Goal: Transaction & Acquisition: Purchase product/service

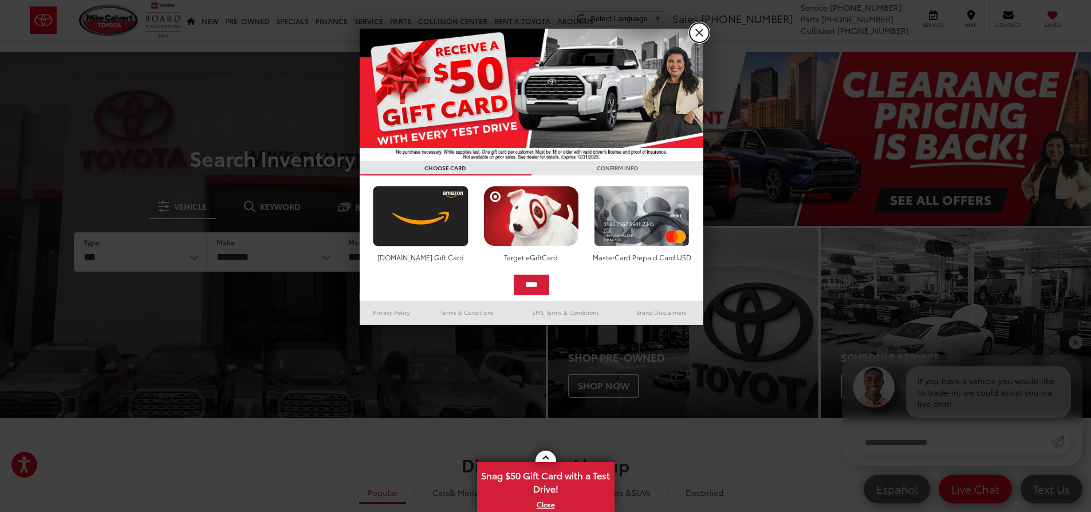
click at [705, 32] on link "X" at bounding box center [699, 32] width 19 height 19
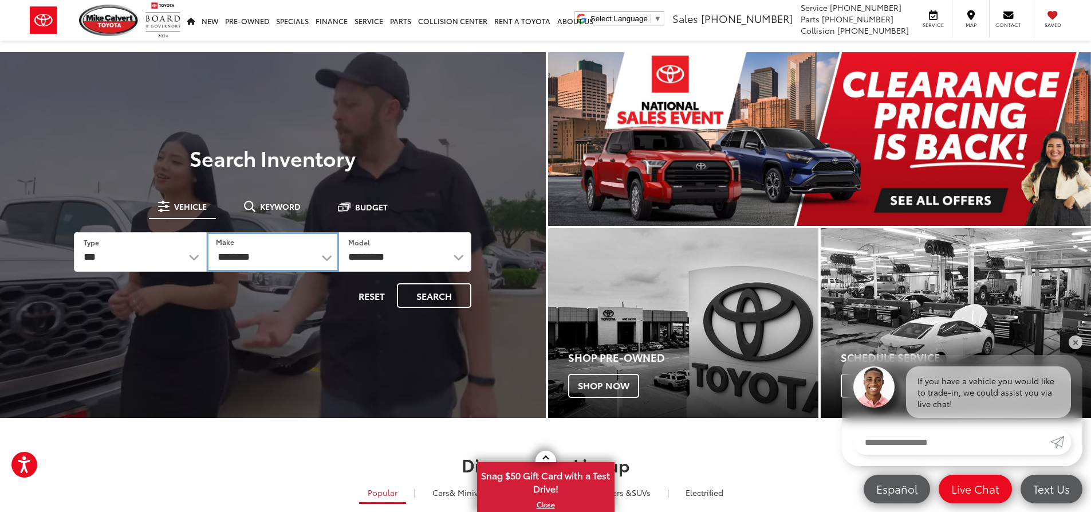
click at [289, 250] on select "**********" at bounding box center [273, 252] width 132 height 40
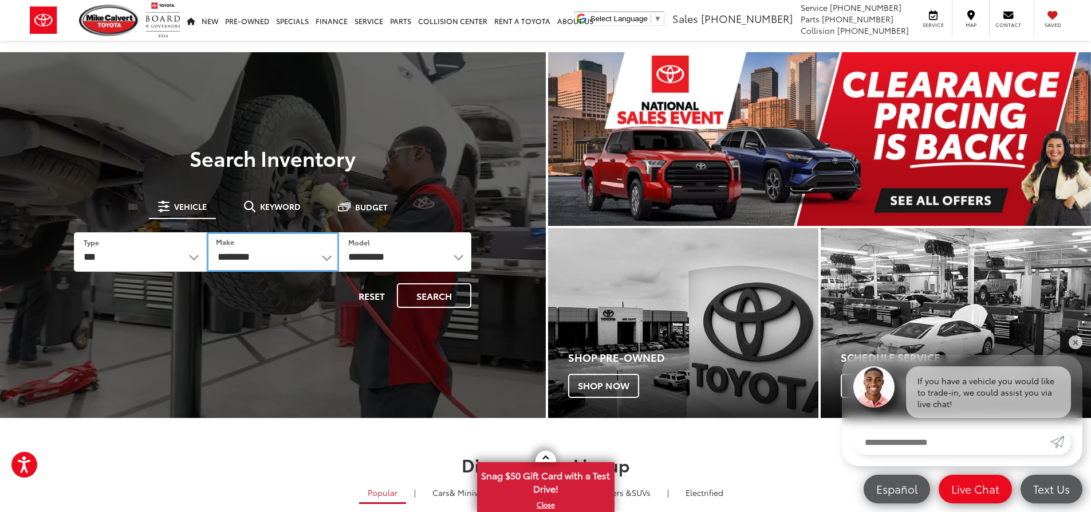
select select "******"
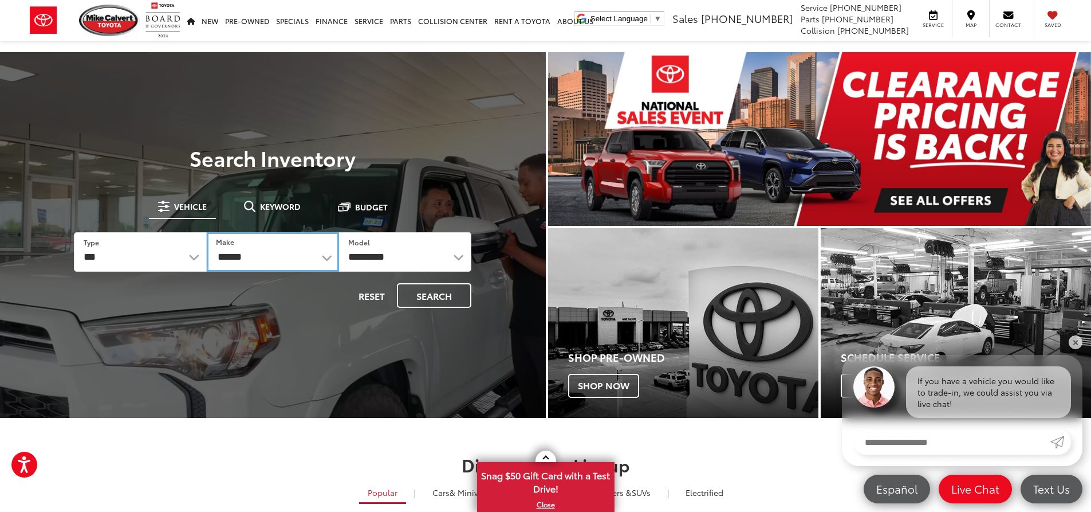
click at [207, 232] on select "**********" at bounding box center [273, 252] width 132 height 40
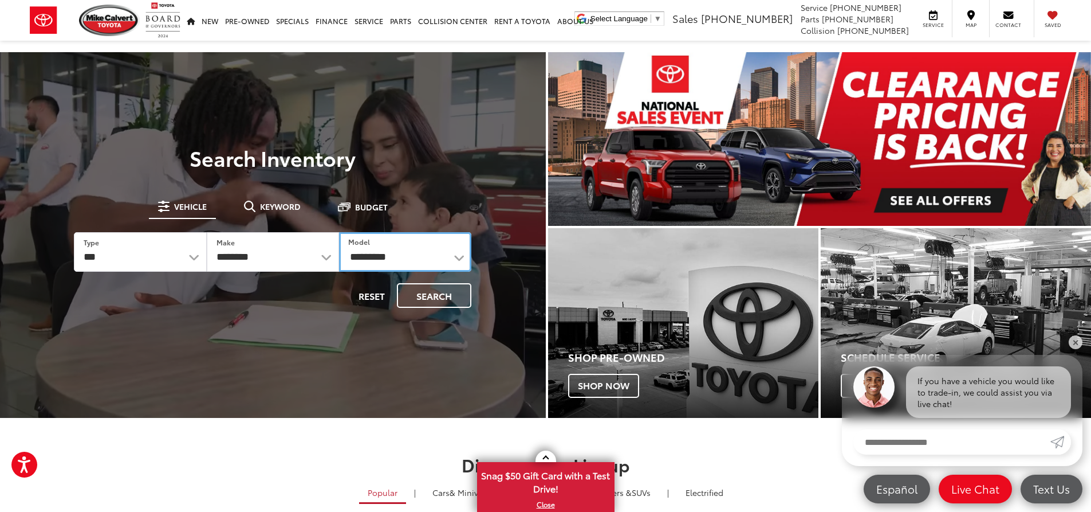
click at [416, 251] on select "**********" at bounding box center [405, 252] width 132 height 40
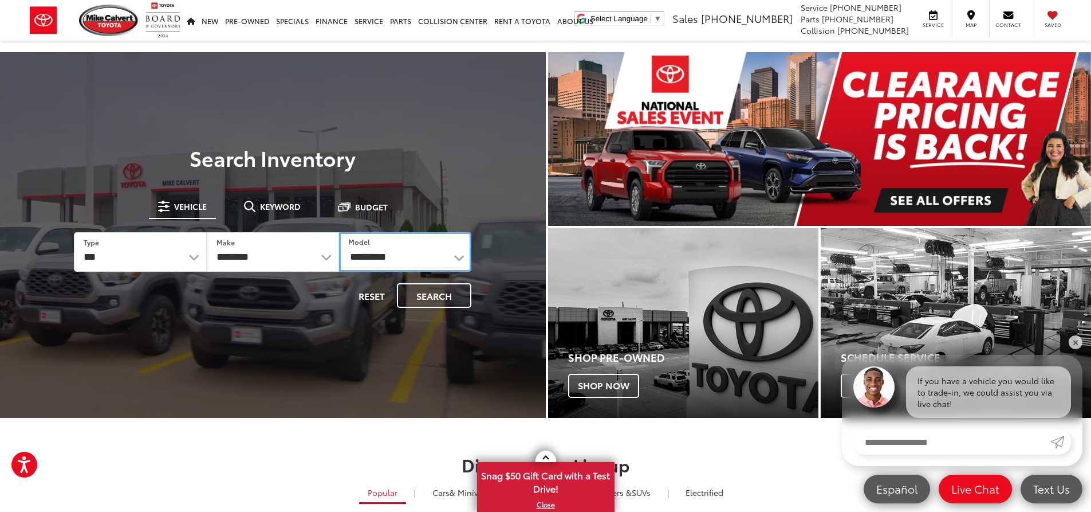
select select "*******"
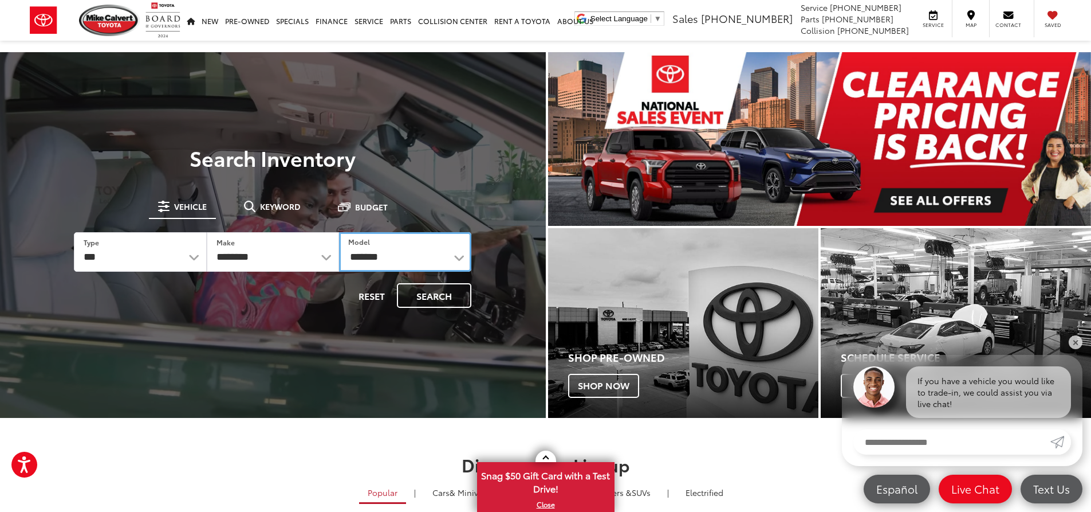
click at [339, 232] on select "**********" at bounding box center [405, 252] width 132 height 40
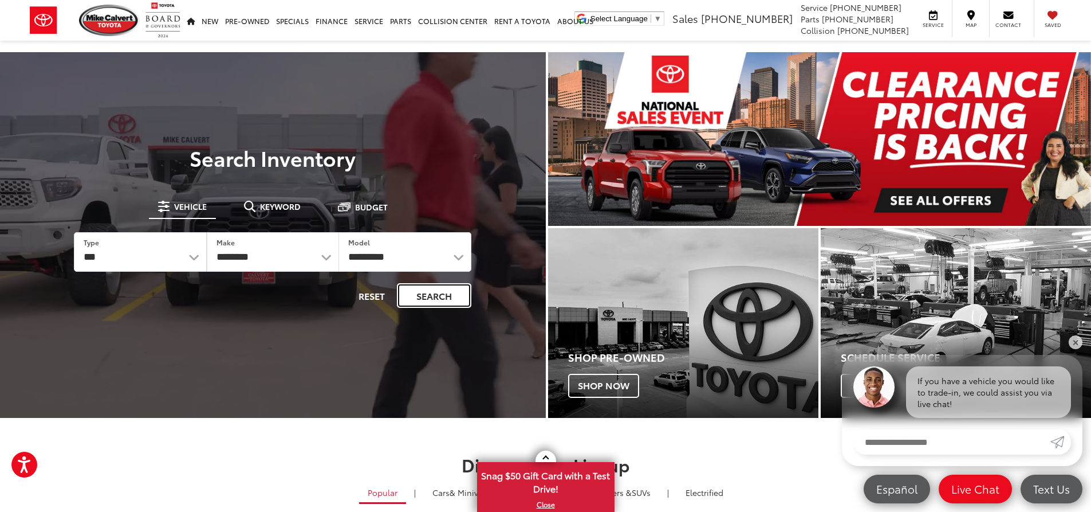
click at [445, 302] on button "Search" at bounding box center [434, 295] width 74 height 25
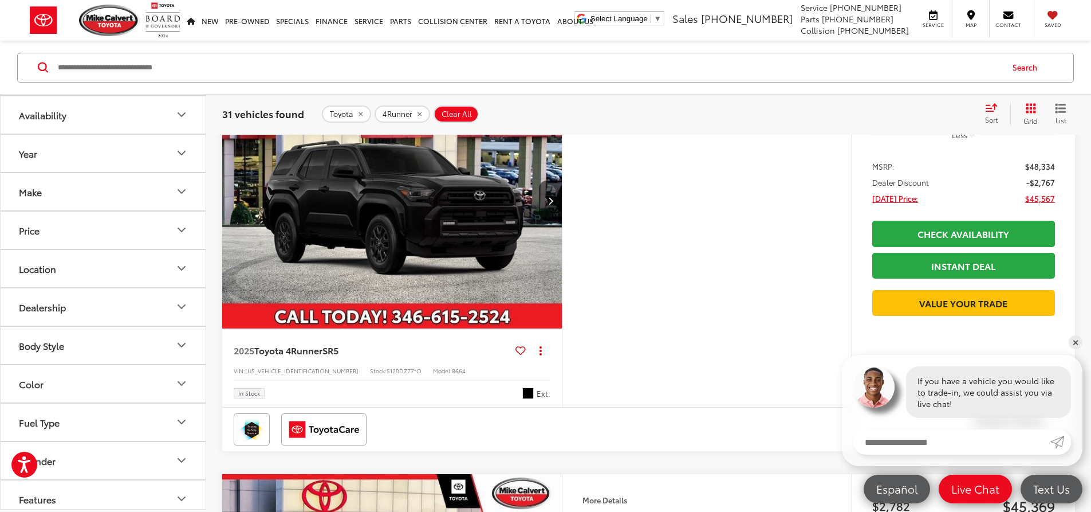
scroll to position [172, 0]
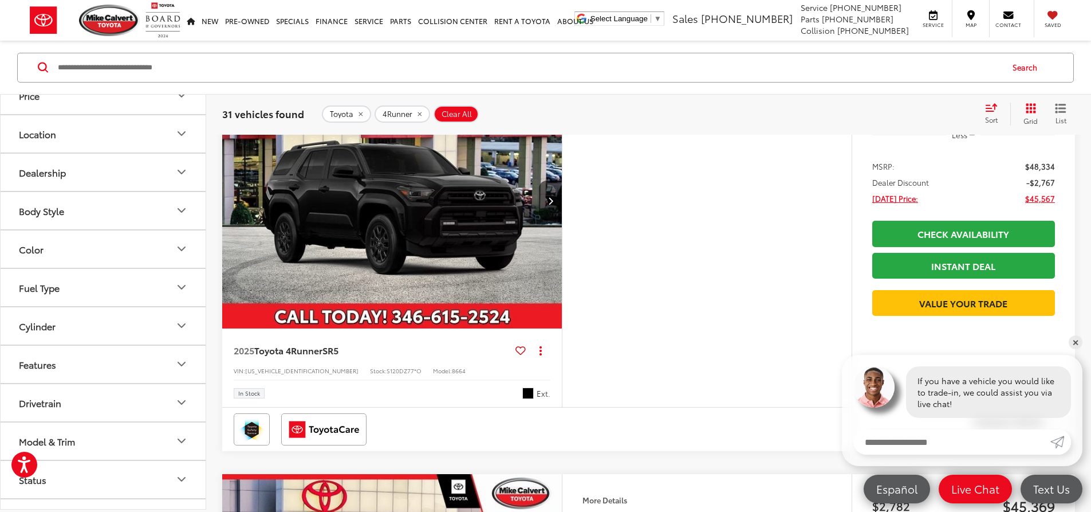
click at [137, 244] on button "Color" at bounding box center [104, 248] width 206 height 37
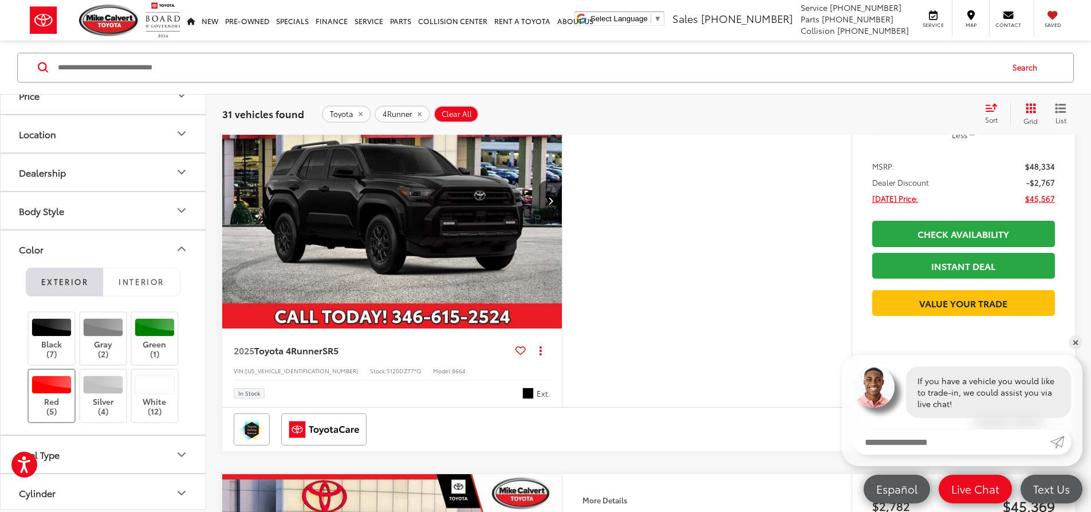
click at [57, 391] on div at bounding box center [52, 384] width 41 height 18
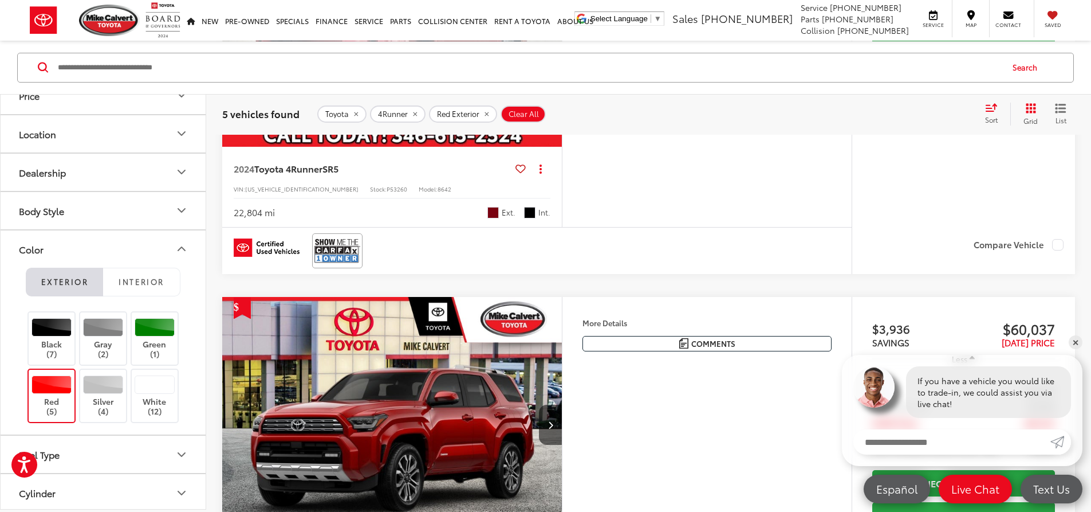
scroll to position [1542, 0]
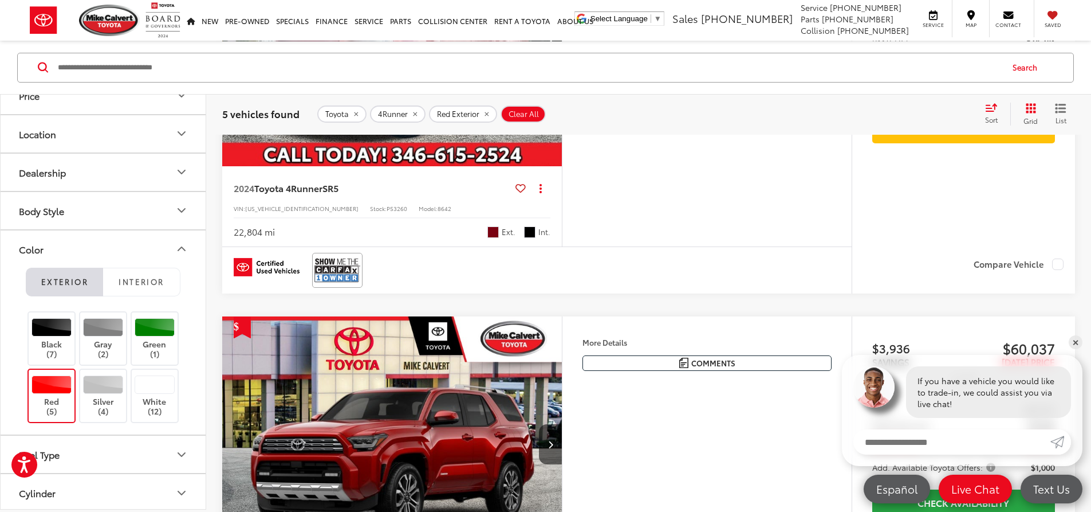
click at [457, 167] on img "2024 Toyota 4Runner SR5 0" at bounding box center [392, 39] width 341 height 256
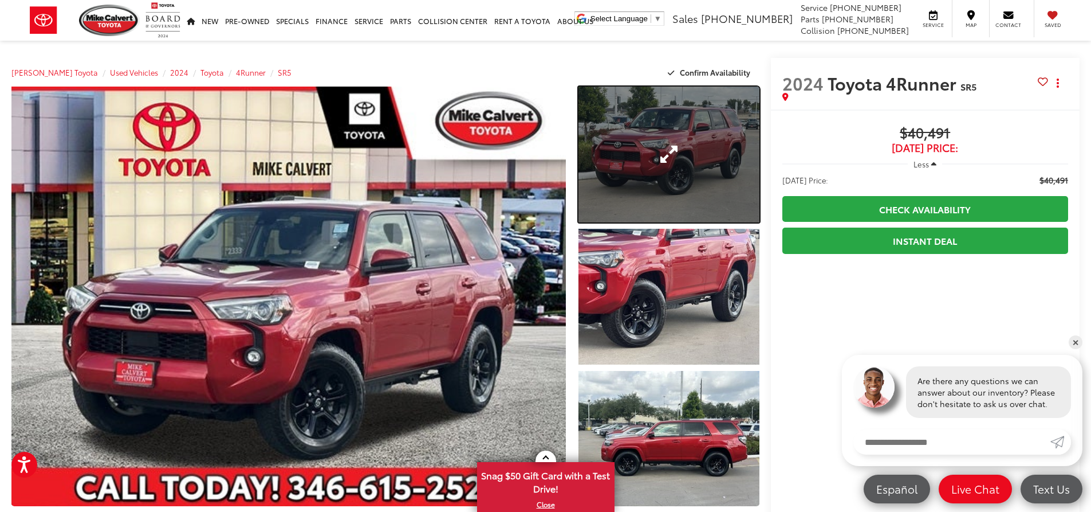
click at [625, 173] on link "Expand Photo 1" at bounding box center [669, 155] width 181 height 136
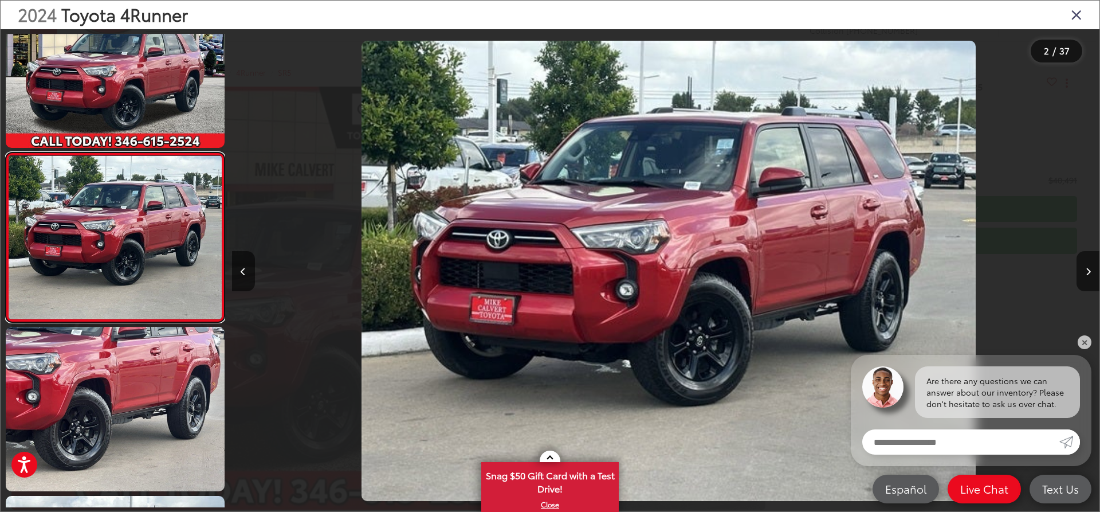
scroll to position [0, 867]
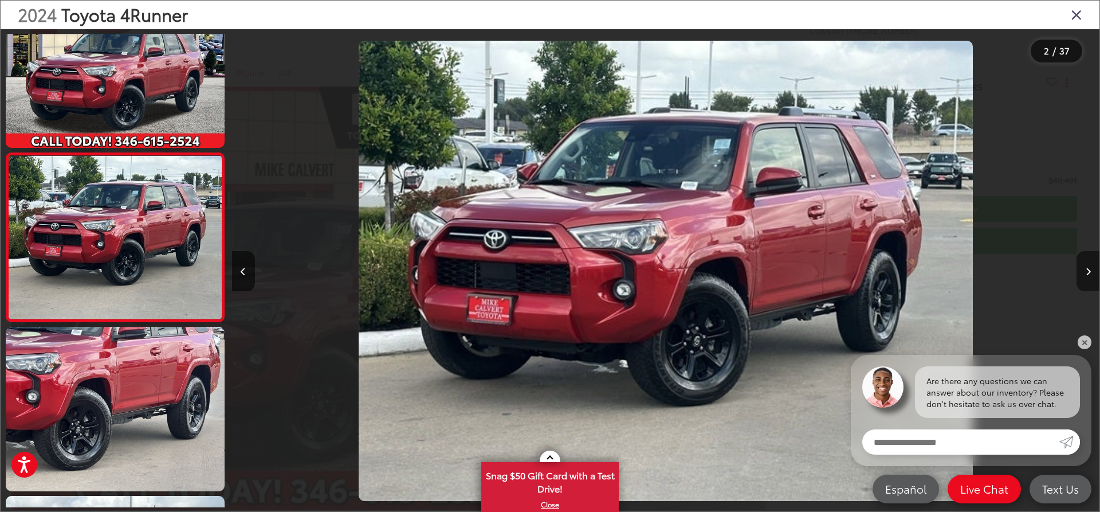
click at [1091, 264] on button "Next image" at bounding box center [1087, 271] width 23 height 40
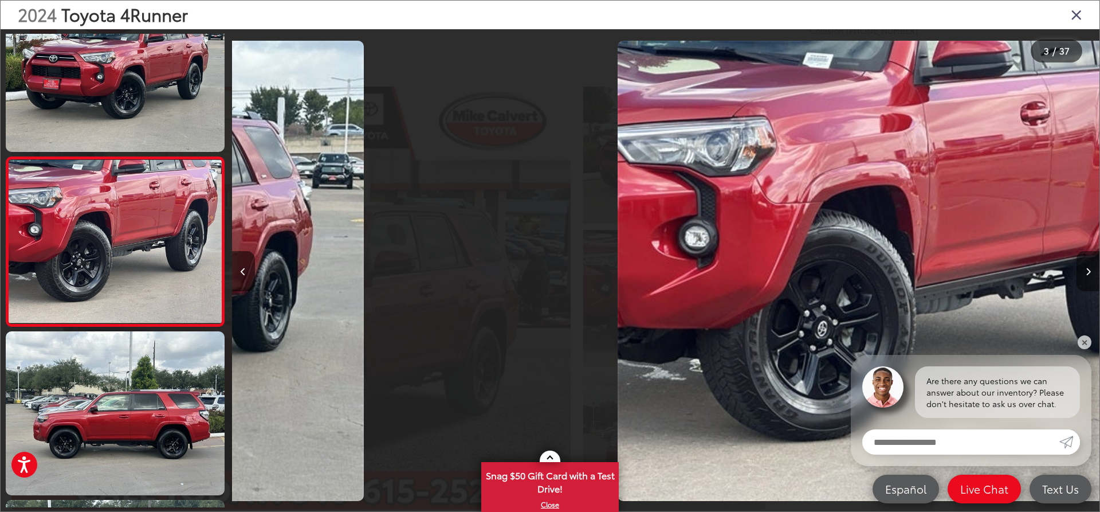
scroll to position [219, 0]
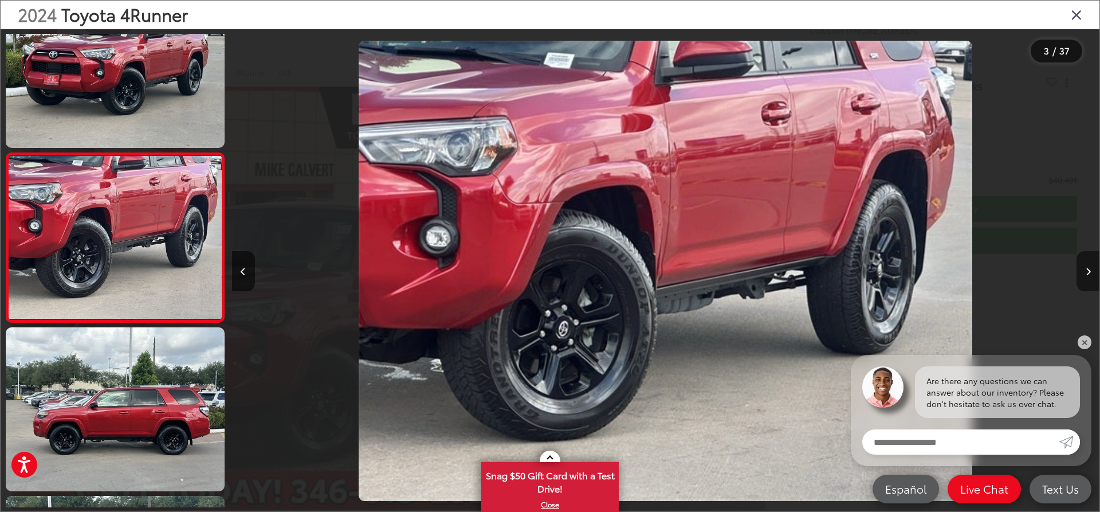
click at [1090, 264] on button "Next image" at bounding box center [1087, 271] width 23 height 40
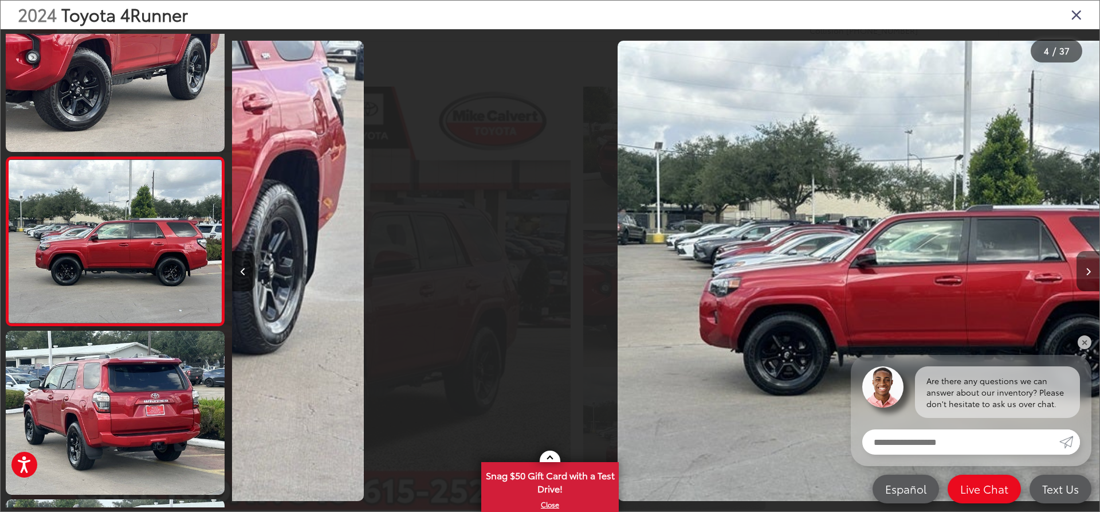
scroll to position [388, 0]
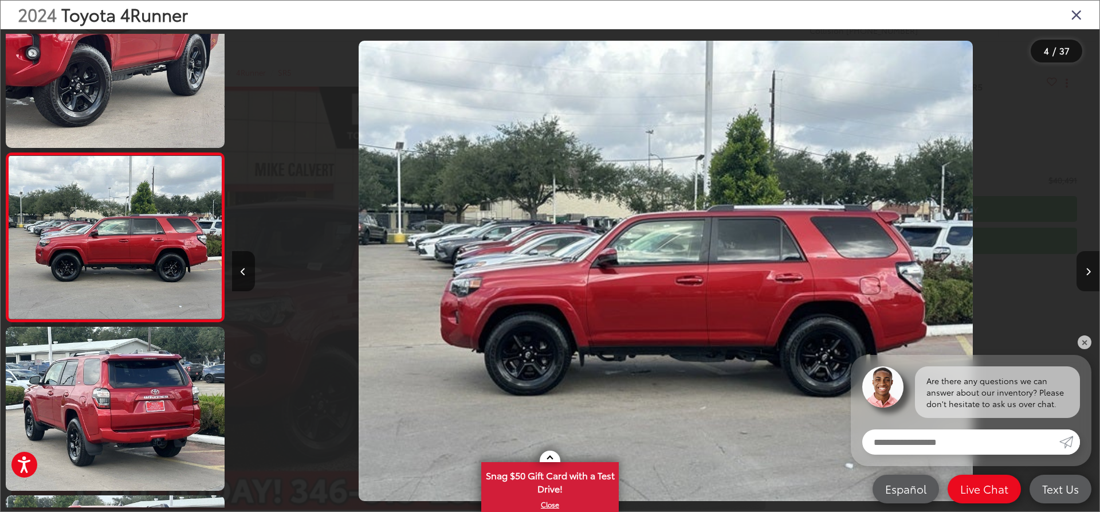
click at [1089, 265] on button "Next image" at bounding box center [1087, 271] width 23 height 40
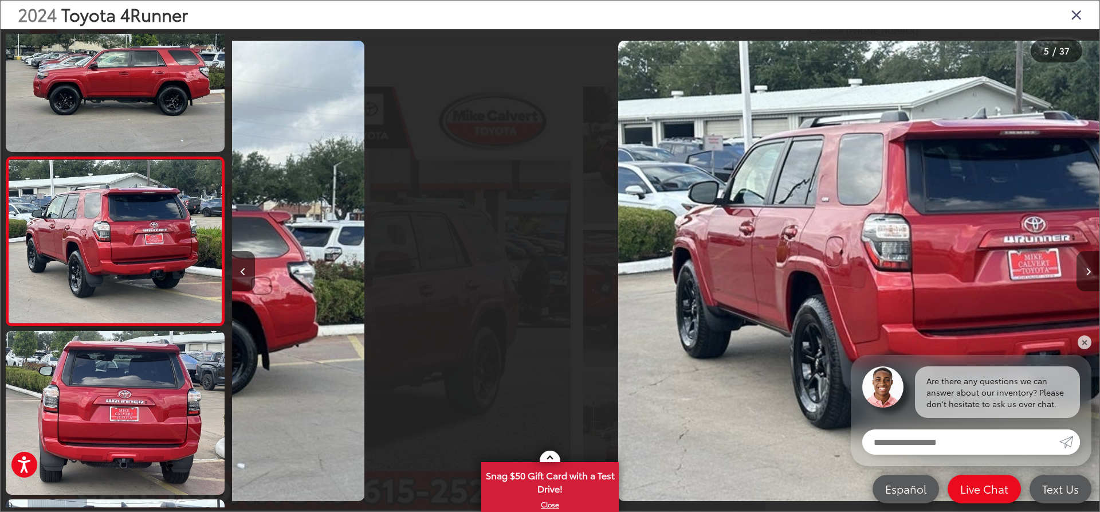
scroll to position [556, 0]
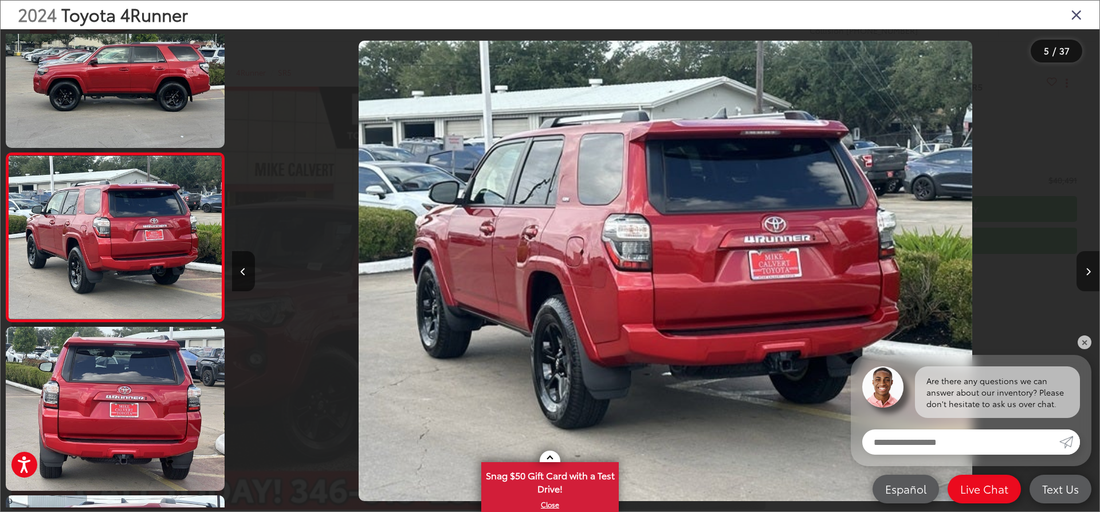
click at [1089, 265] on button "Next image" at bounding box center [1087, 271] width 23 height 40
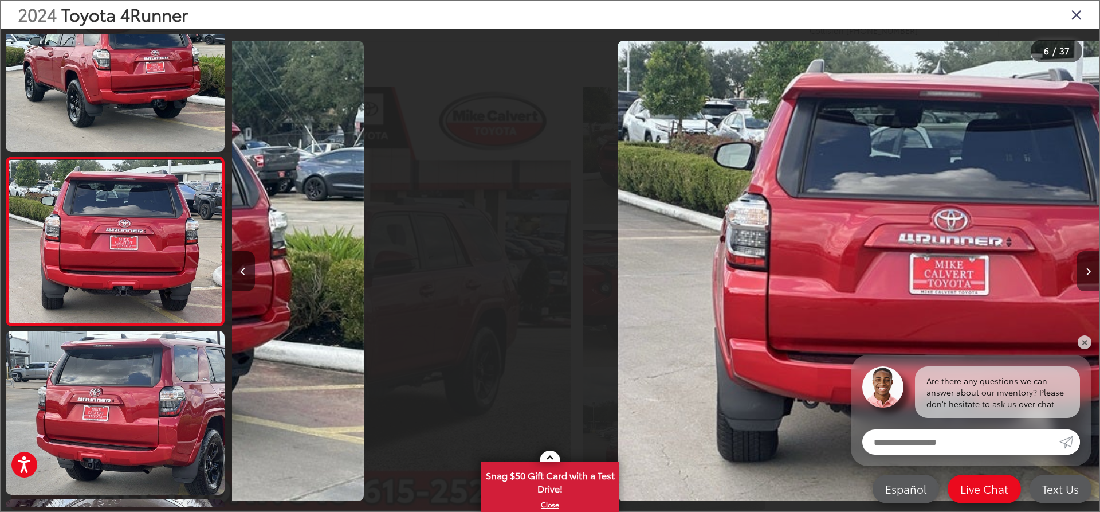
scroll to position [725, 0]
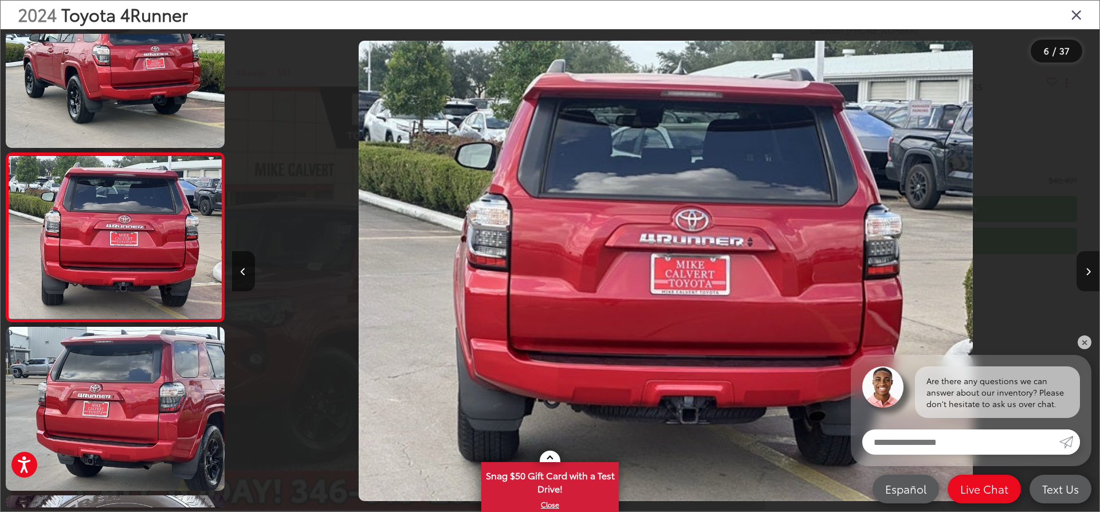
click at [1089, 265] on button "Next image" at bounding box center [1087, 271] width 23 height 40
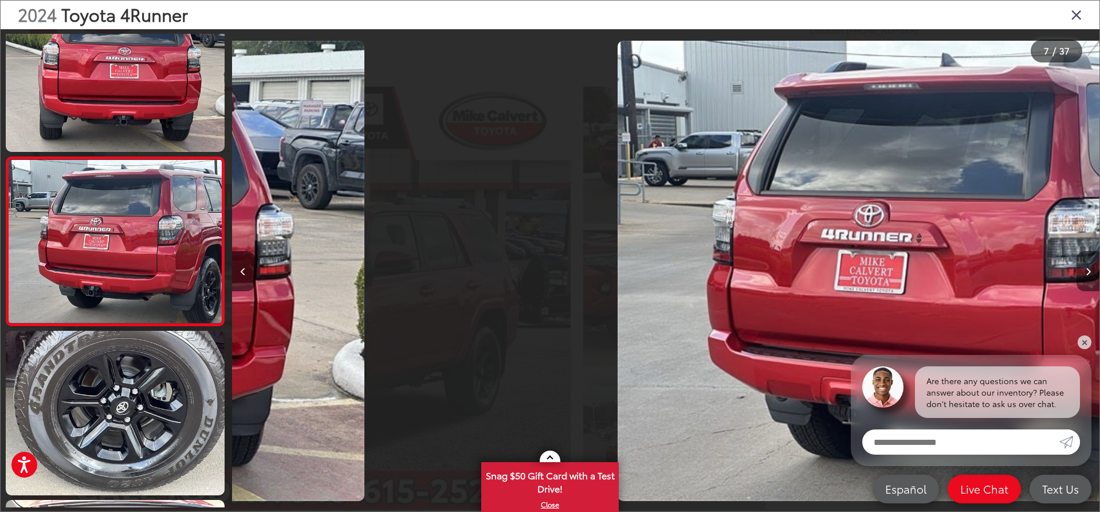
scroll to position [893, 0]
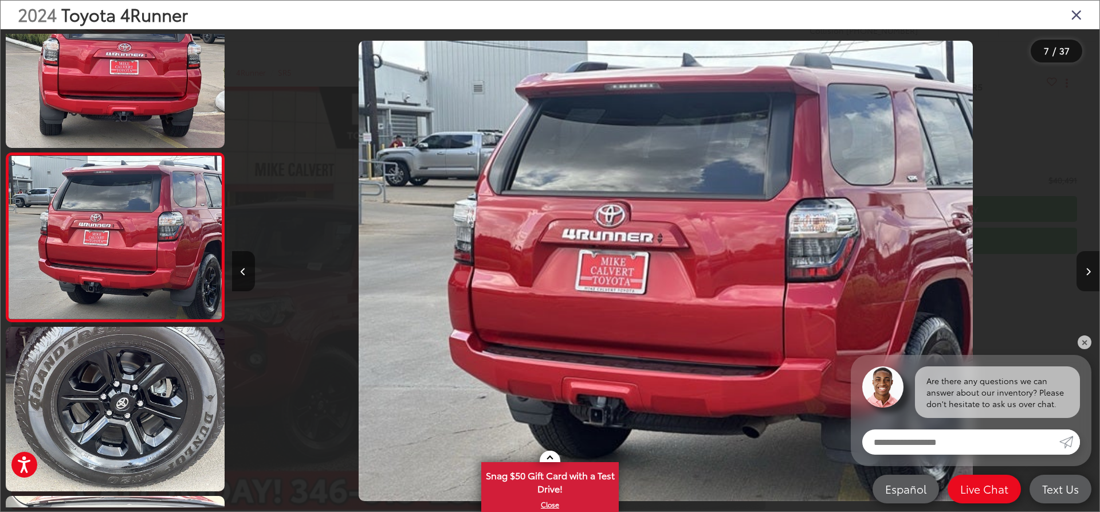
click at [1088, 265] on button "Next image" at bounding box center [1087, 271] width 23 height 40
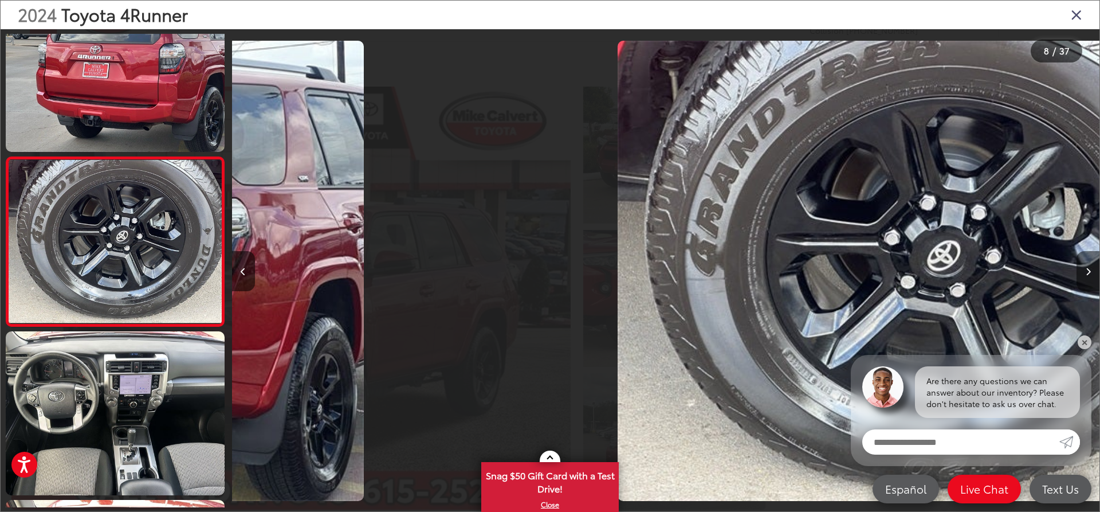
scroll to position [1062, 0]
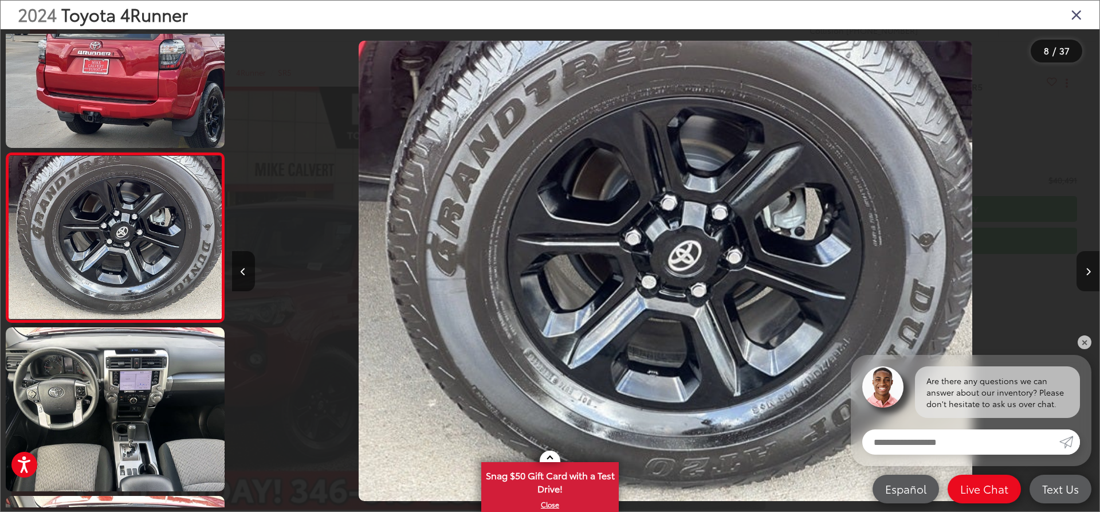
click at [1088, 265] on button "Next image" at bounding box center [1087, 271] width 23 height 40
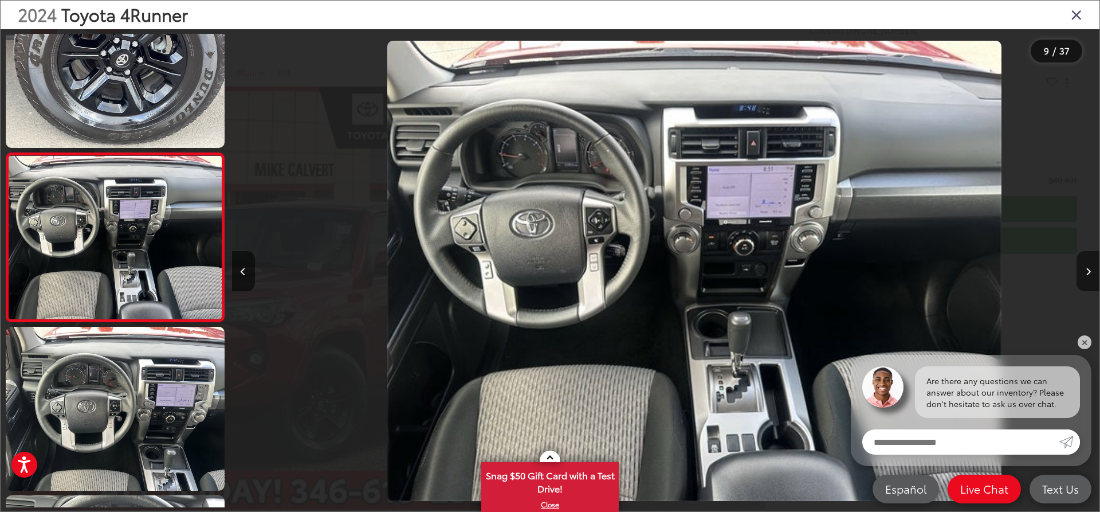
scroll to position [0, 6941]
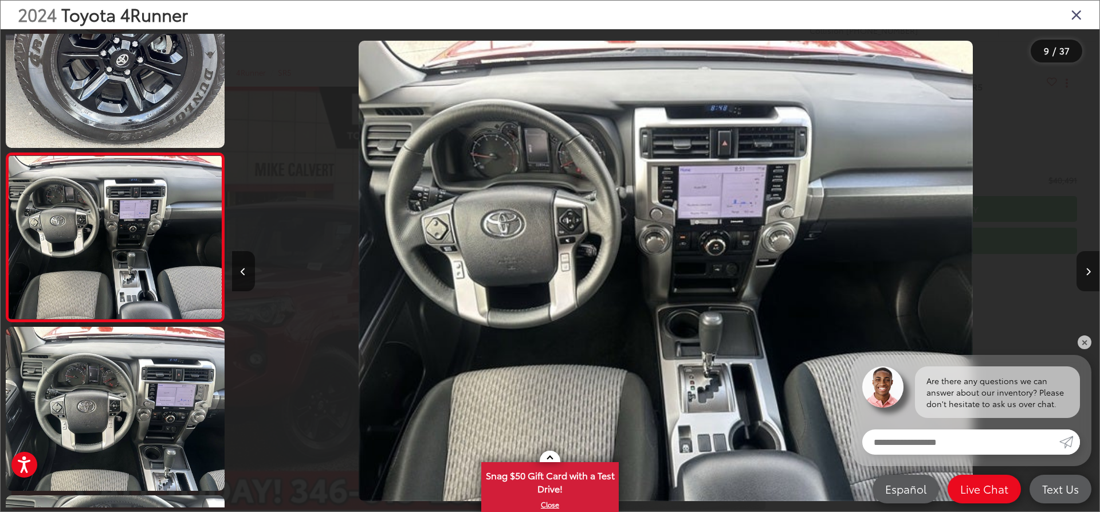
click at [1088, 265] on button "Next image" at bounding box center [1087, 271] width 23 height 40
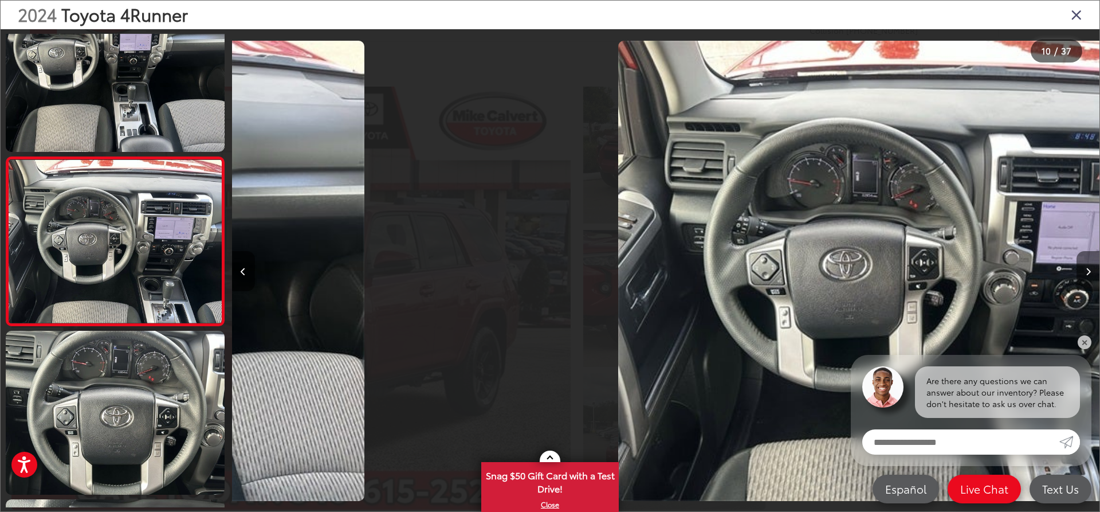
scroll to position [0, 0]
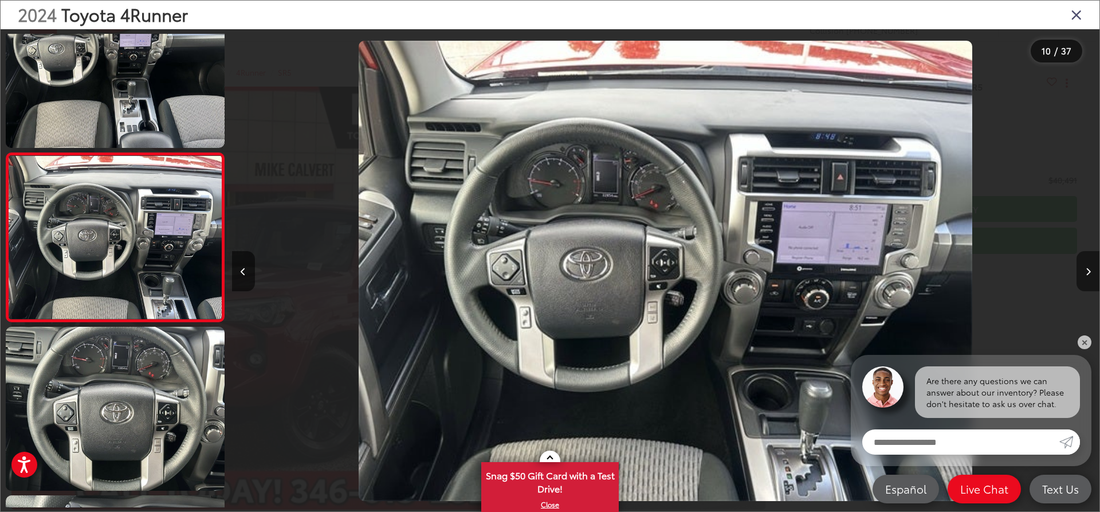
click at [1088, 265] on button "Next image" at bounding box center [1087, 271] width 23 height 40
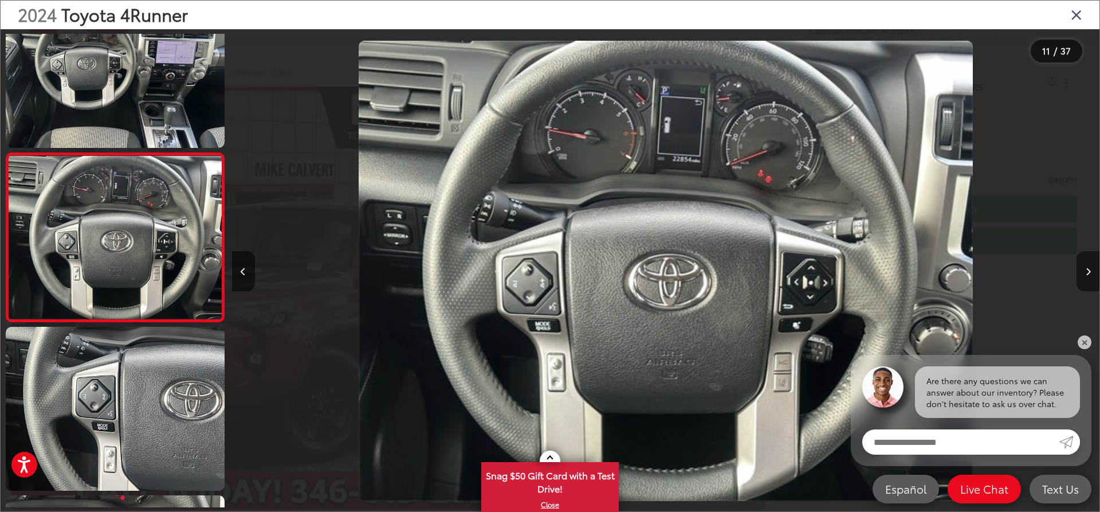
click at [1087, 265] on button "Next image" at bounding box center [1087, 271] width 23 height 40
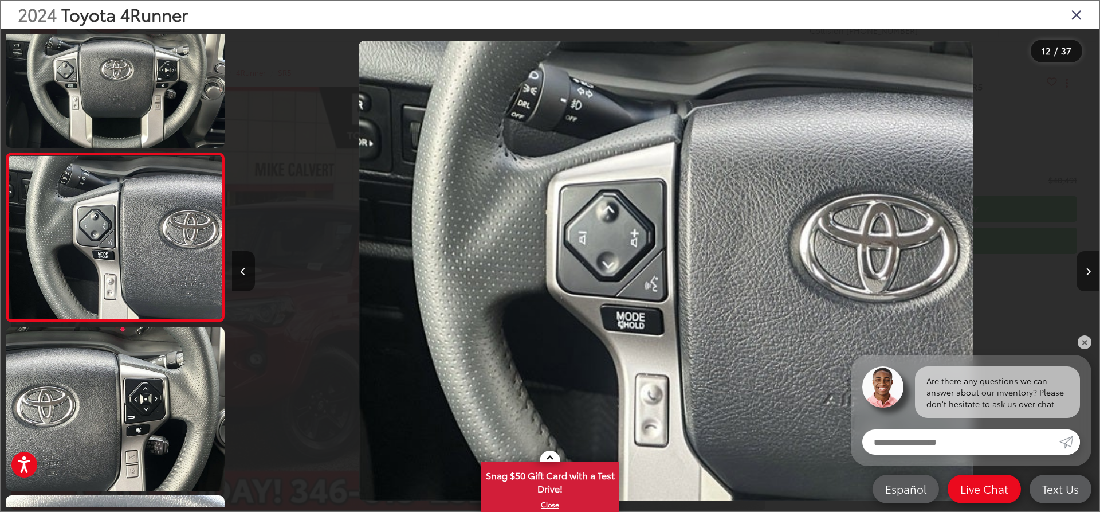
click at [1086, 265] on button "Next image" at bounding box center [1087, 271] width 23 height 40
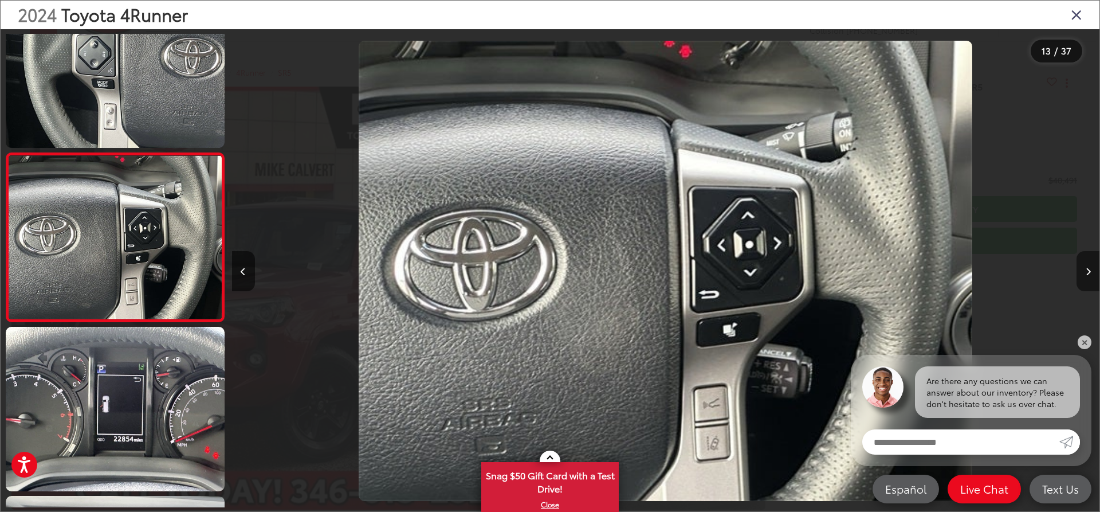
click at [1086, 265] on button "Next image" at bounding box center [1087, 271] width 23 height 40
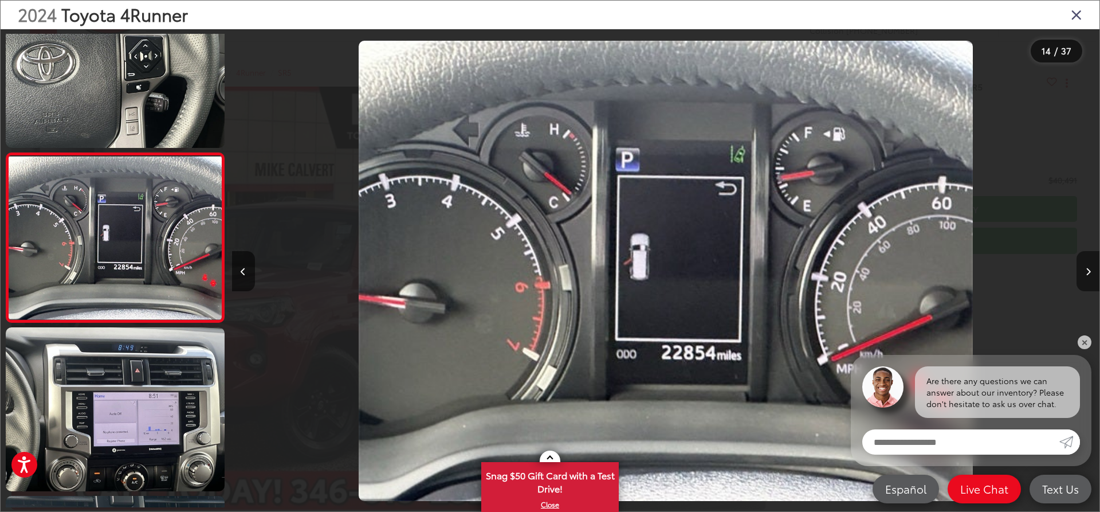
click at [1086, 265] on button "Next image" at bounding box center [1087, 271] width 23 height 40
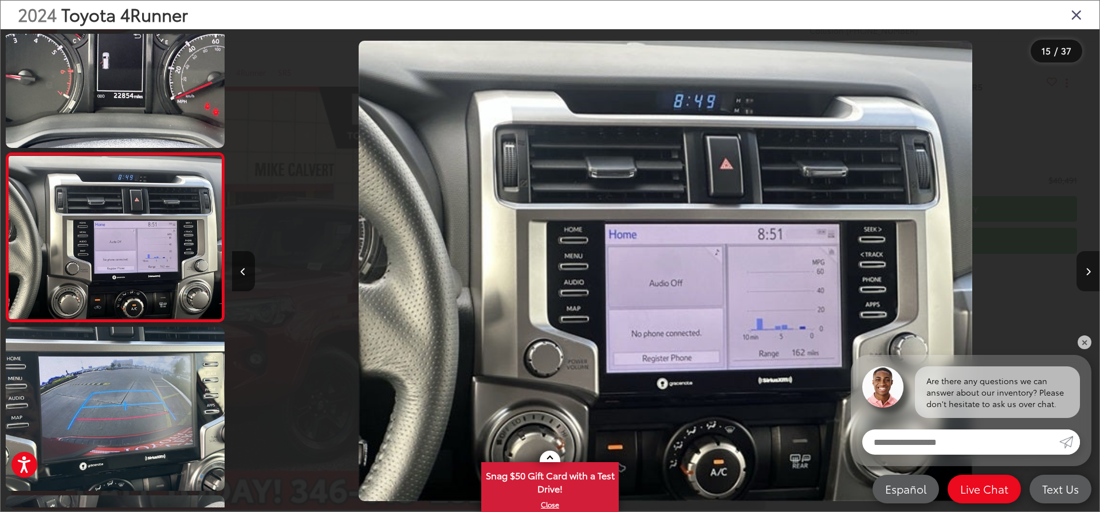
click at [1086, 265] on button "Next image" at bounding box center [1087, 271] width 23 height 40
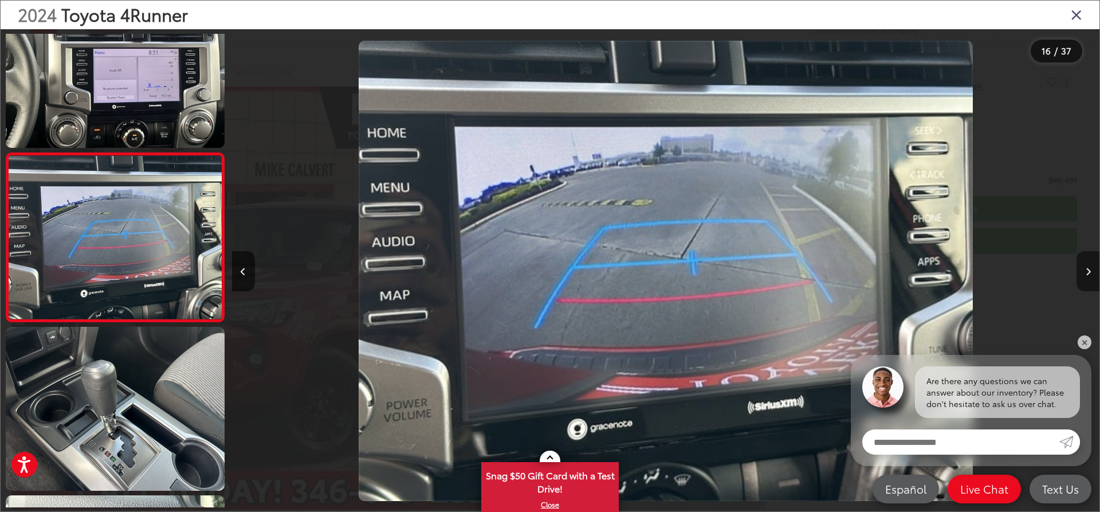
click at [1086, 265] on button "Next image" at bounding box center [1087, 271] width 23 height 40
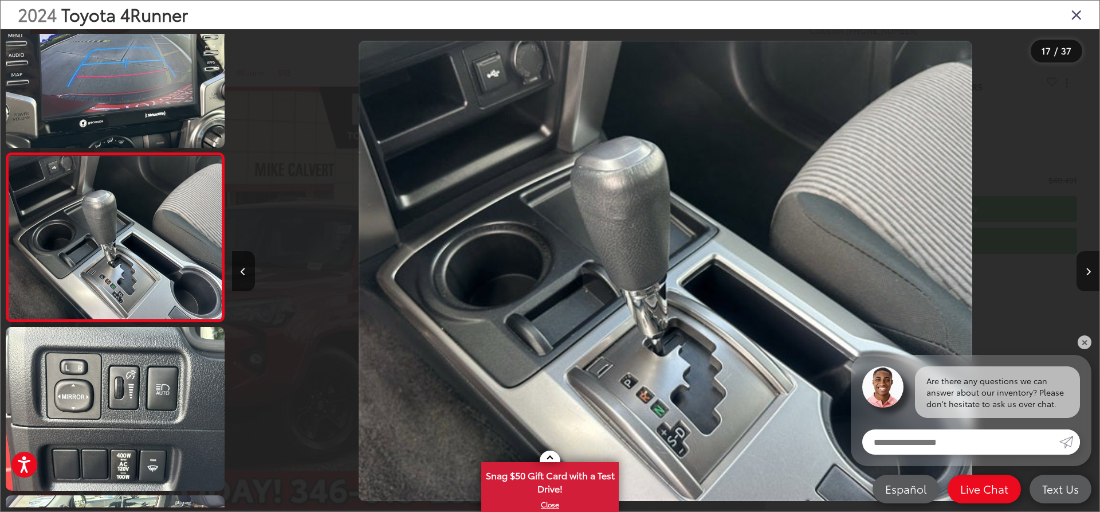
click at [1086, 265] on button "Next image" at bounding box center [1087, 271] width 23 height 40
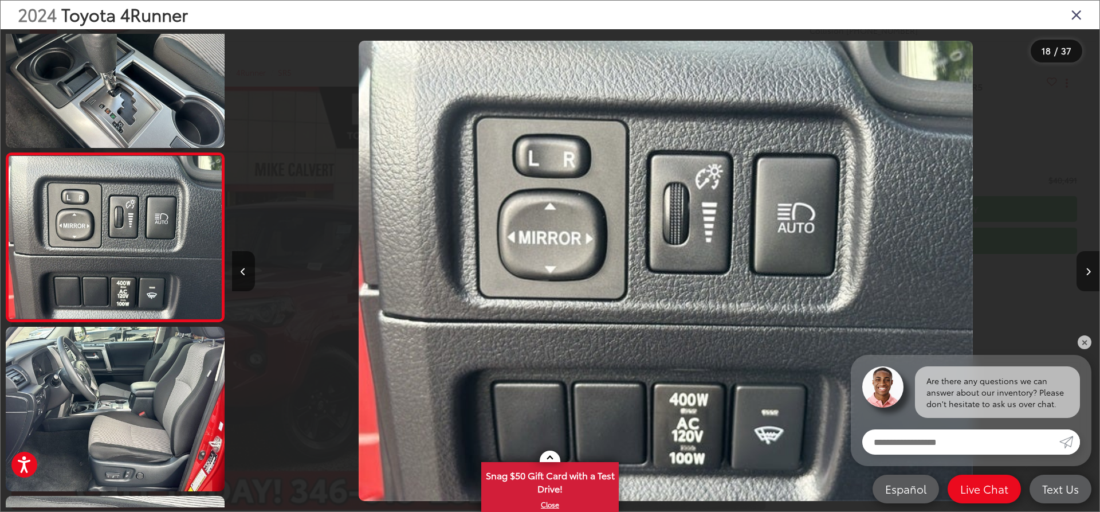
click at [1086, 265] on button "Next image" at bounding box center [1087, 271] width 23 height 40
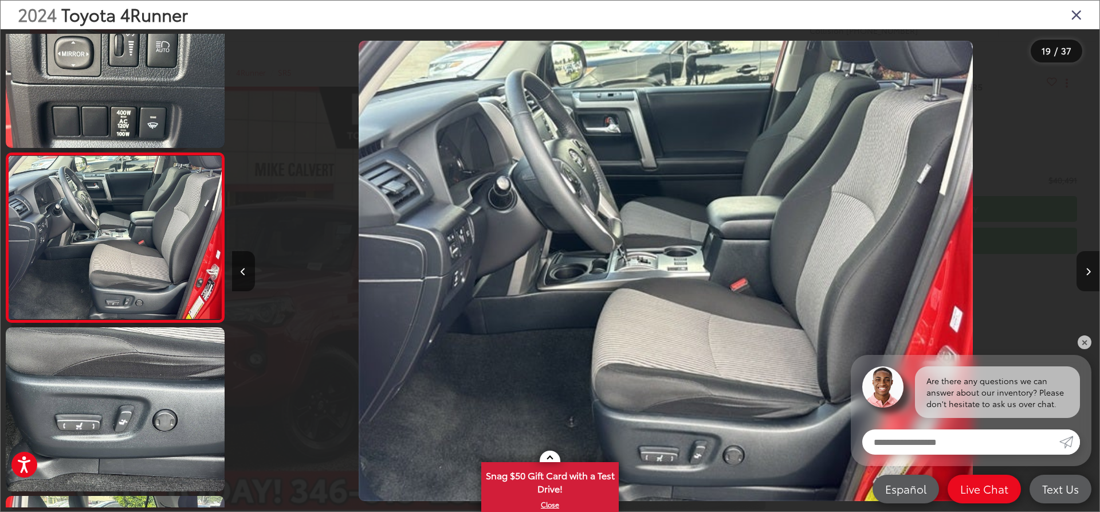
click at [1086, 265] on button "Next image" at bounding box center [1087, 271] width 23 height 40
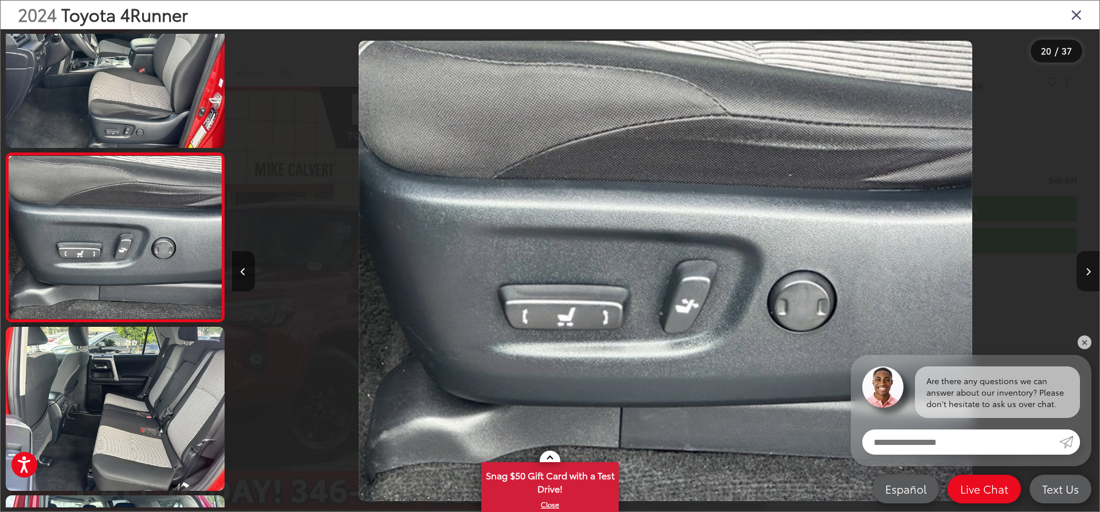
click at [1086, 265] on button "Next image" at bounding box center [1087, 271] width 23 height 40
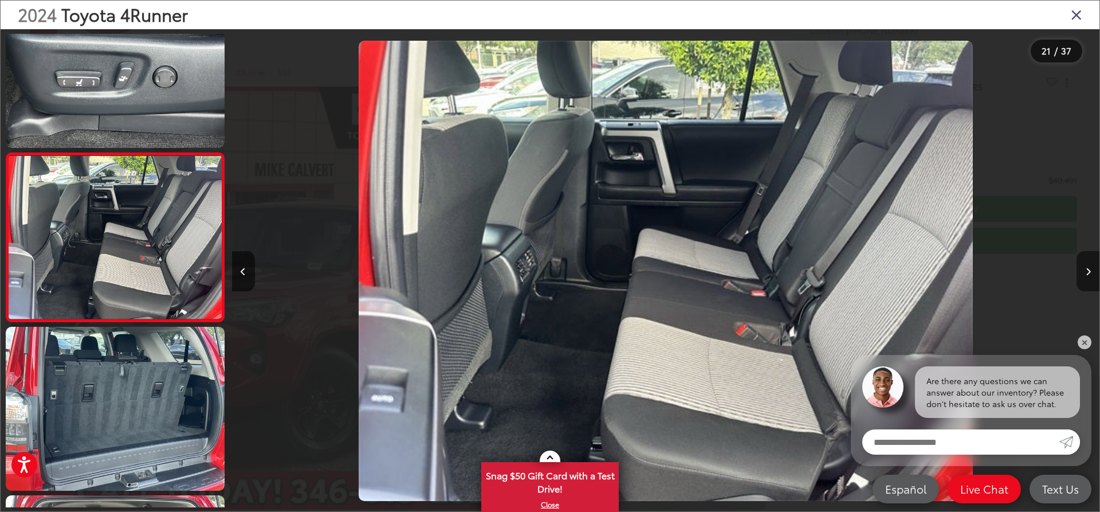
click at [1086, 265] on button "Next image" at bounding box center [1087, 271] width 23 height 40
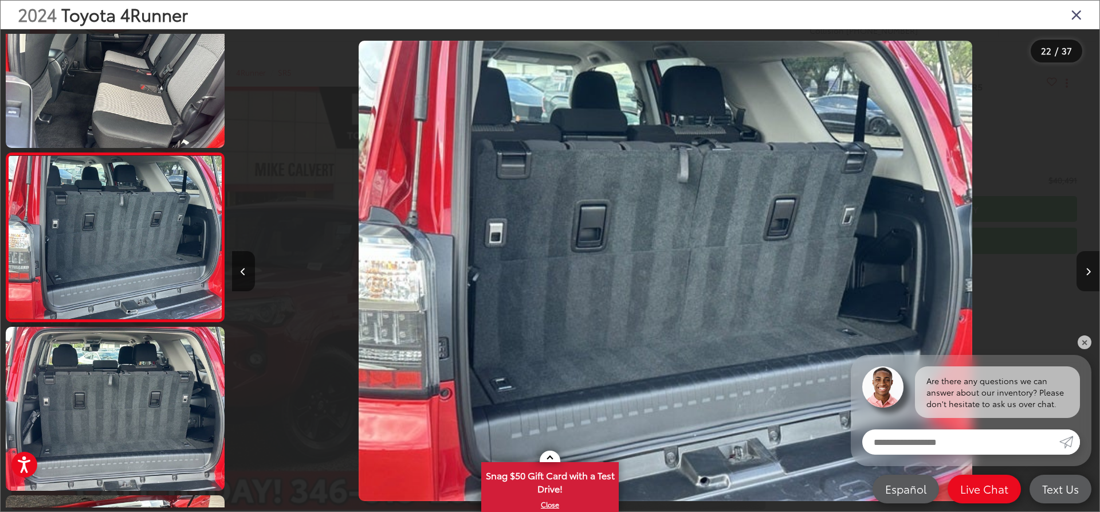
click at [1086, 265] on button "Next image" at bounding box center [1087, 271] width 23 height 40
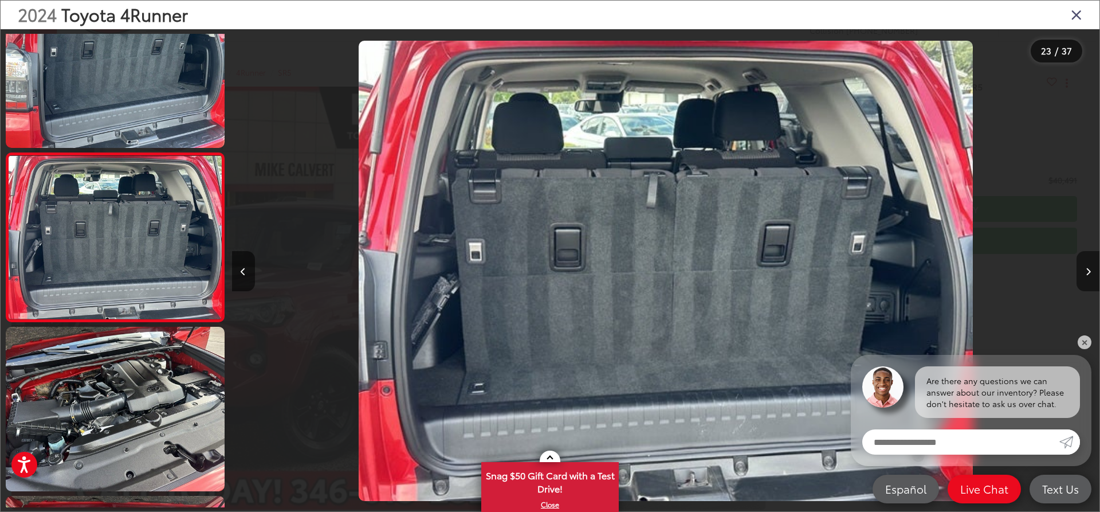
click at [1086, 265] on button "Next image" at bounding box center [1087, 271] width 23 height 40
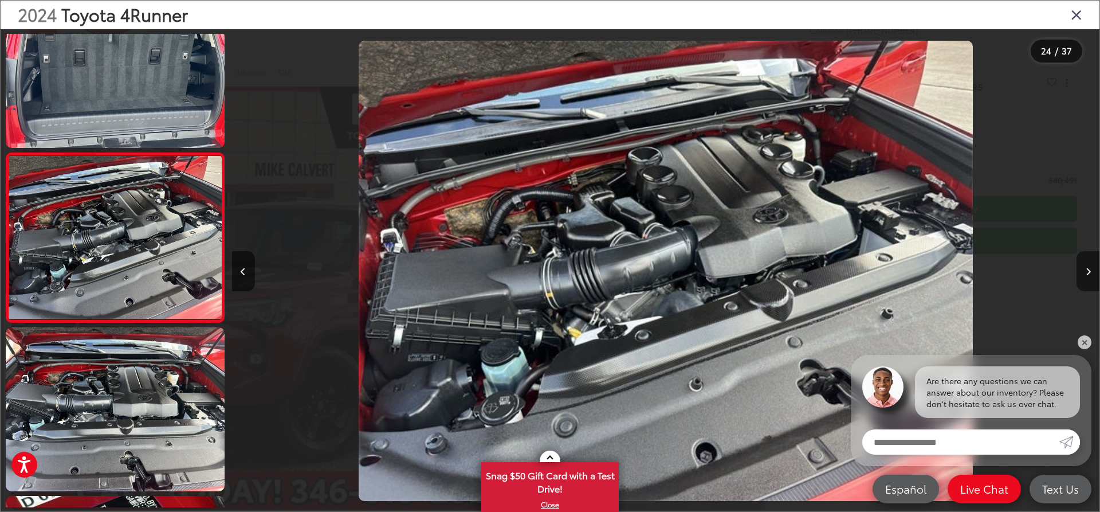
click at [1086, 265] on button "Next image" at bounding box center [1087, 271] width 23 height 40
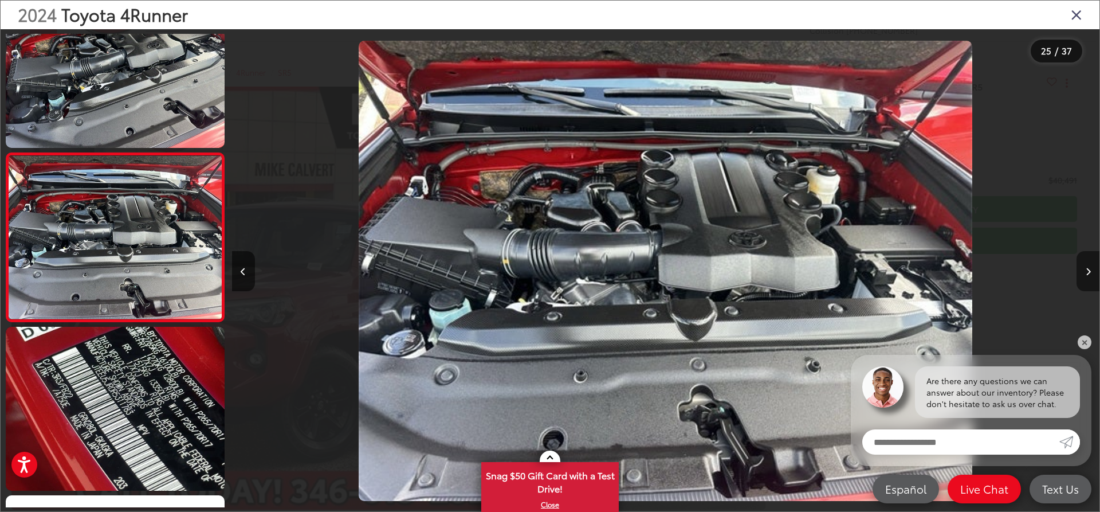
click at [1086, 265] on button "Next image" at bounding box center [1087, 271] width 23 height 40
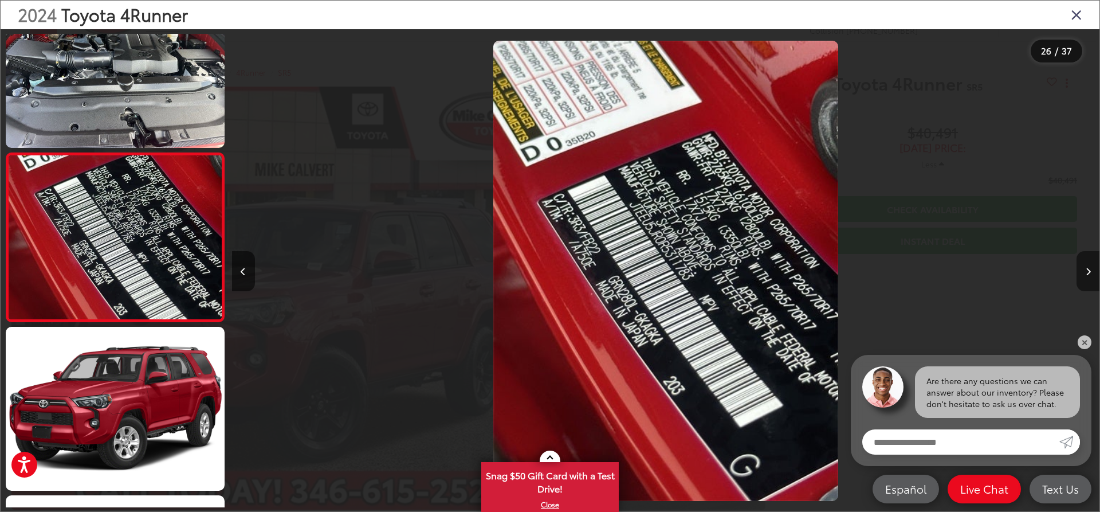
click at [1086, 265] on button "Next image" at bounding box center [1087, 271] width 23 height 40
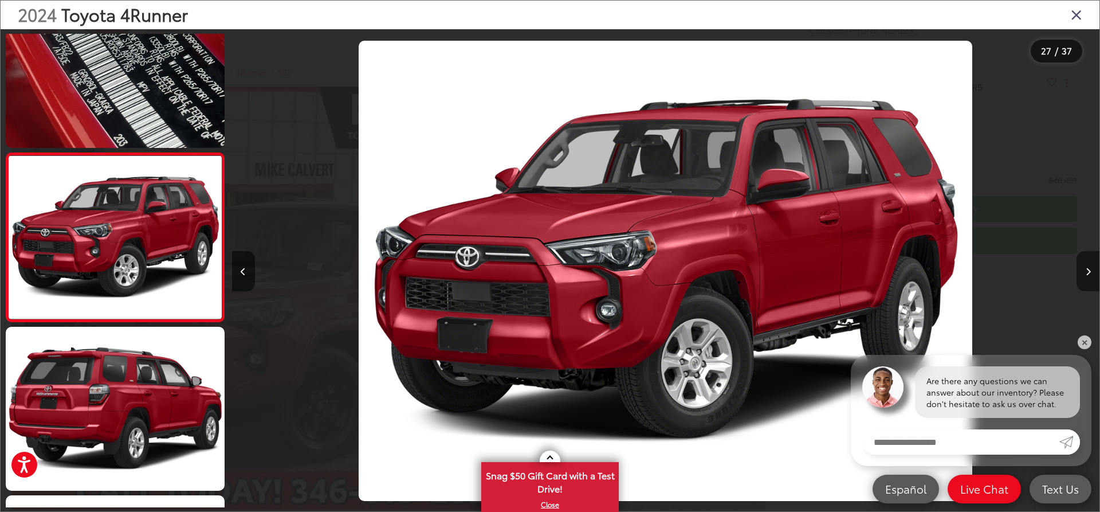
click at [1086, 265] on button "Next image" at bounding box center [1087, 271] width 23 height 40
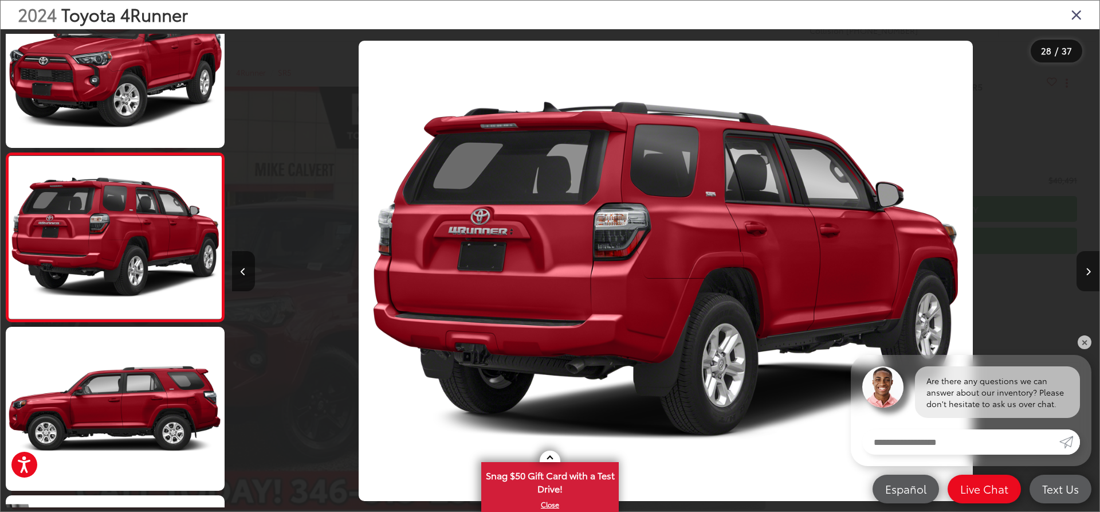
click at [1086, 265] on button "Next image" at bounding box center [1087, 271] width 23 height 40
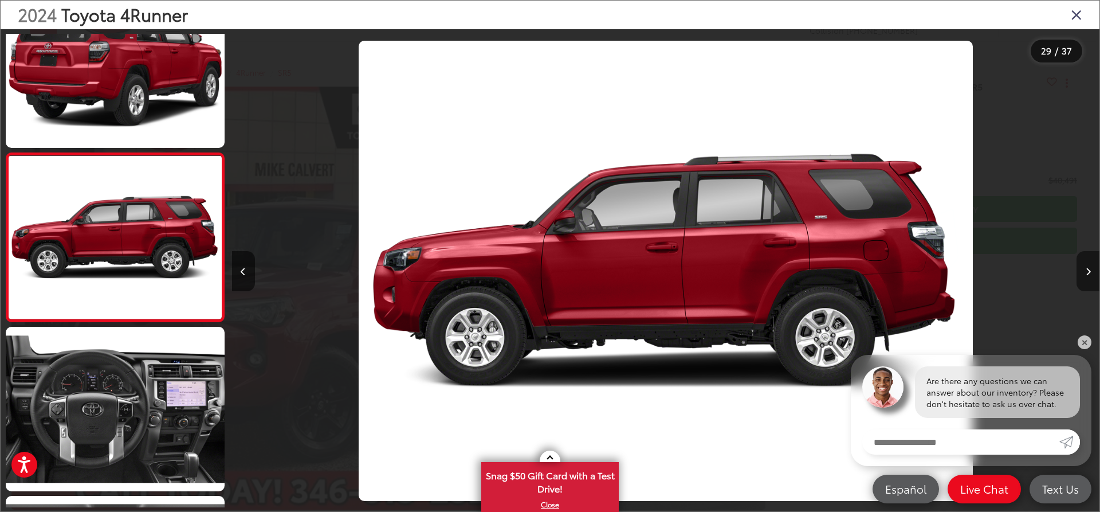
click at [1086, 265] on button "Next image" at bounding box center [1087, 271] width 23 height 40
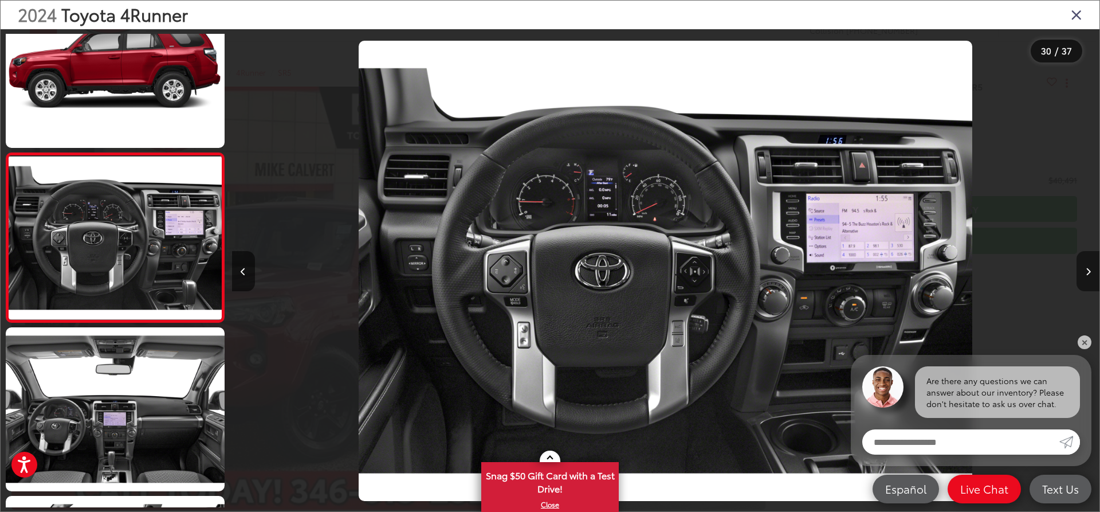
click at [1086, 265] on button "Next image" at bounding box center [1087, 271] width 23 height 40
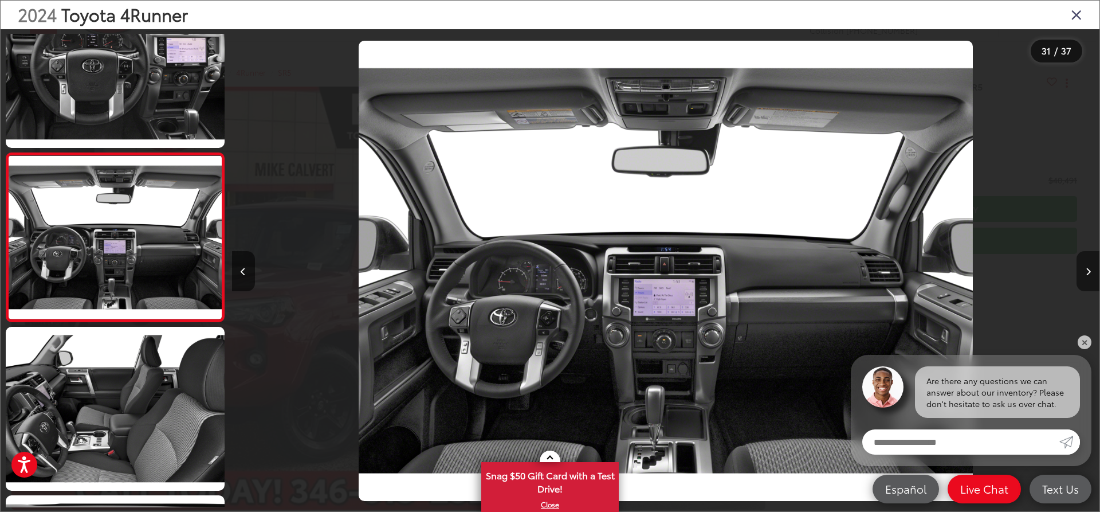
click at [1086, 265] on button "Next image" at bounding box center [1087, 271] width 23 height 40
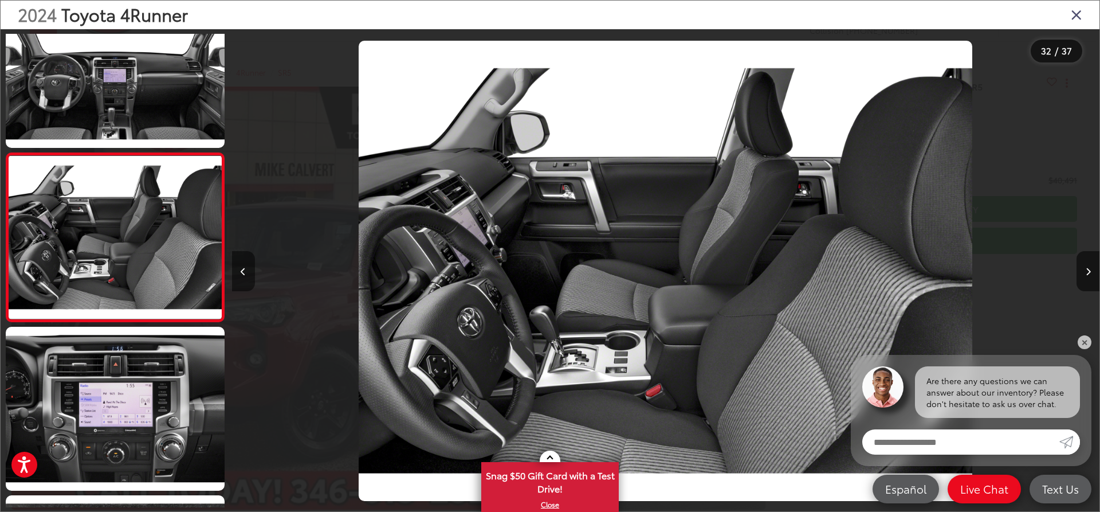
click at [242, 280] on button "Previous image" at bounding box center [243, 271] width 23 height 40
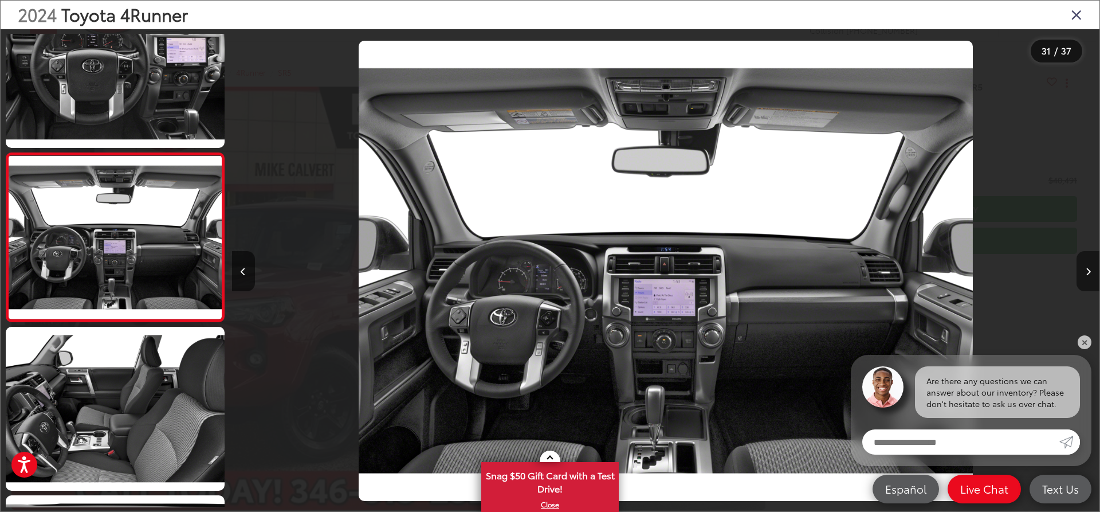
click at [1084, 270] on button "Next image" at bounding box center [1087, 271] width 23 height 40
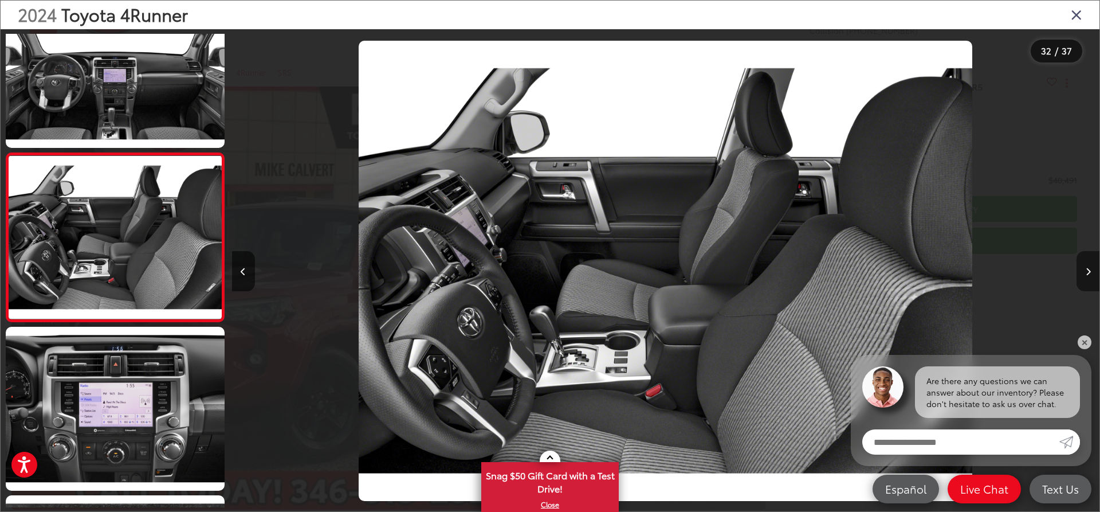
click at [1084, 270] on button "Next image" at bounding box center [1087, 271] width 23 height 40
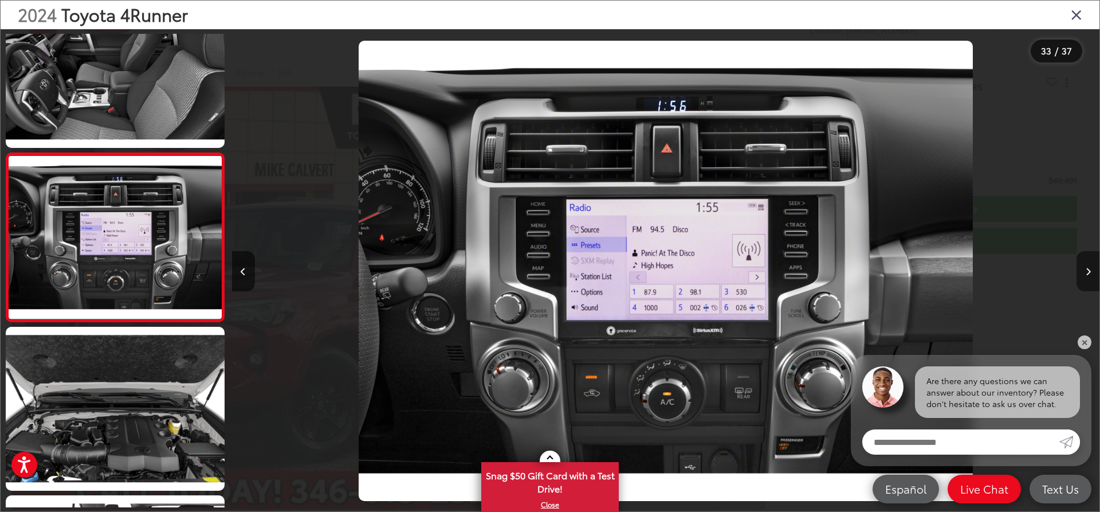
click at [1084, 270] on button "Next image" at bounding box center [1087, 271] width 23 height 40
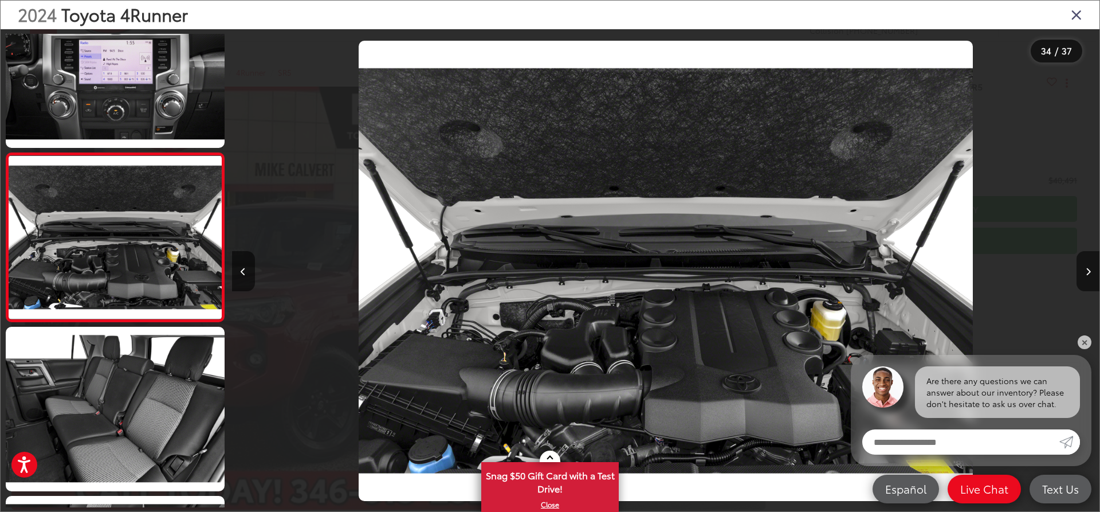
click at [1079, 18] on icon "Close gallery" at bounding box center [1076, 14] width 11 height 15
